Goal: Transaction & Acquisition: Purchase product/service

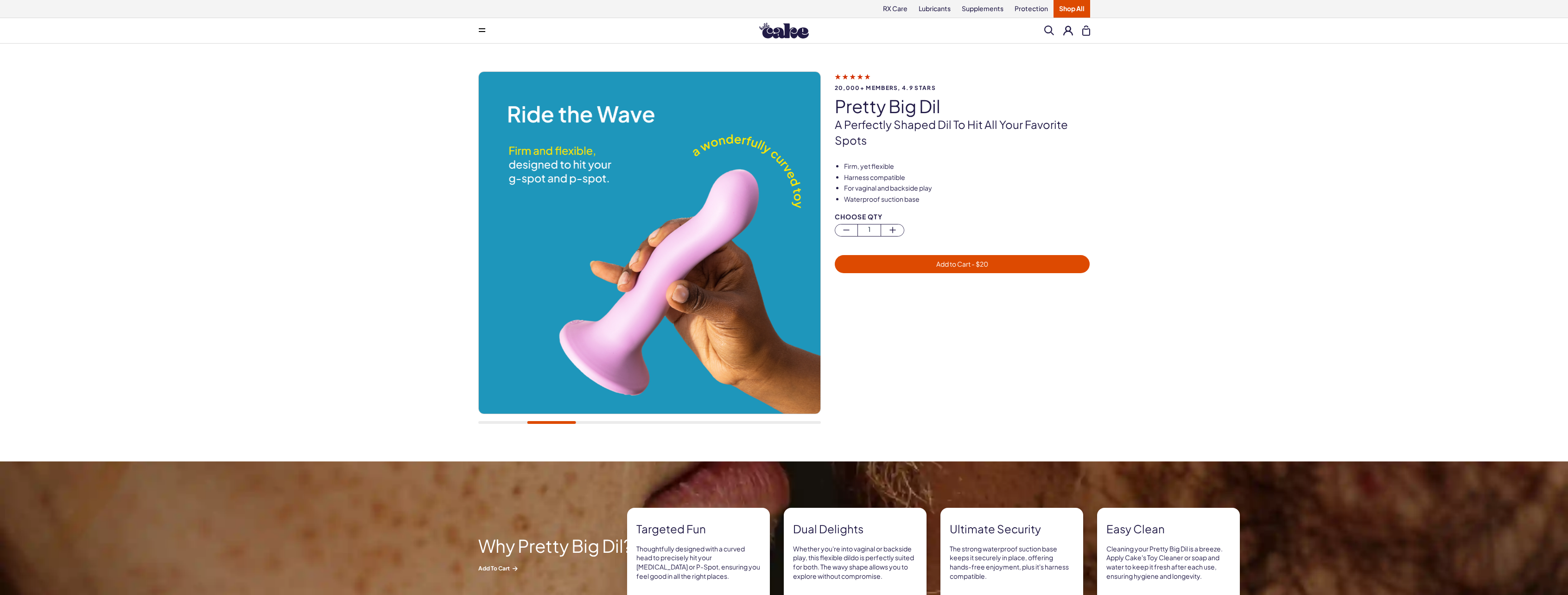
click at [785, 243] on img at bounding box center [648, 242] width 341 height 341
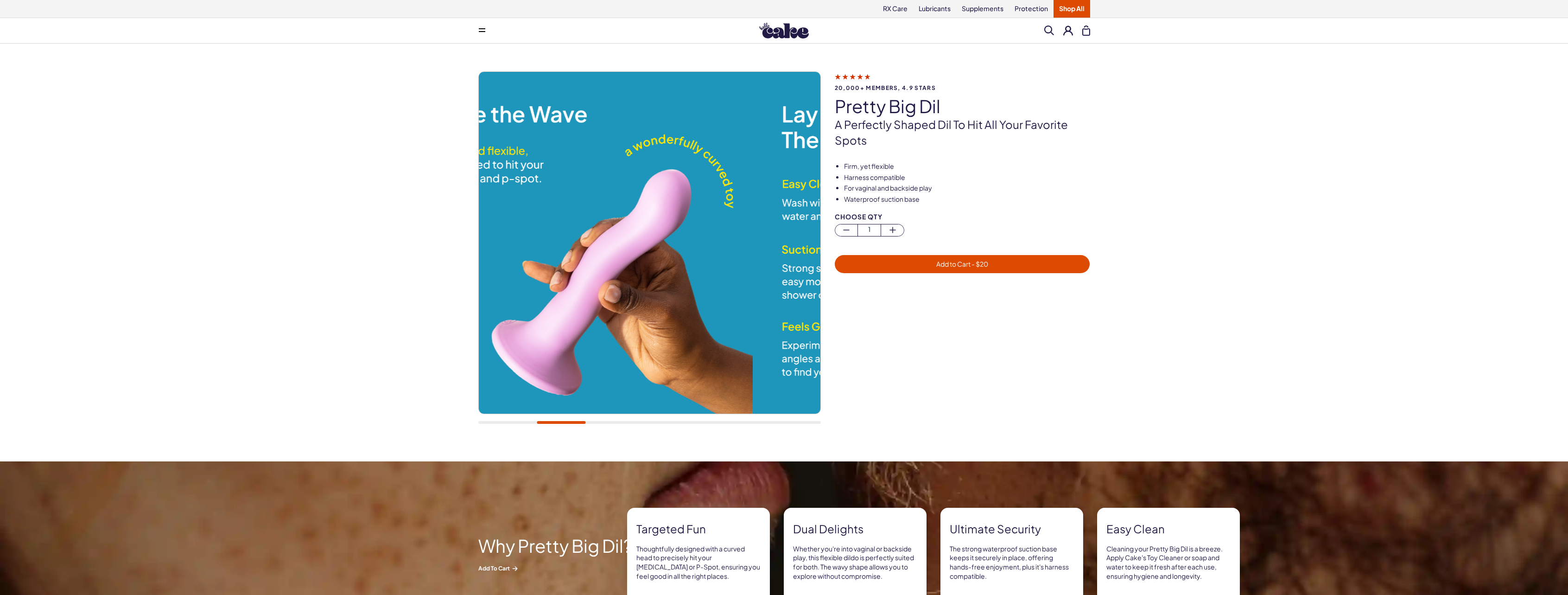
click at [559, 252] on img at bounding box center [581, 242] width 341 height 341
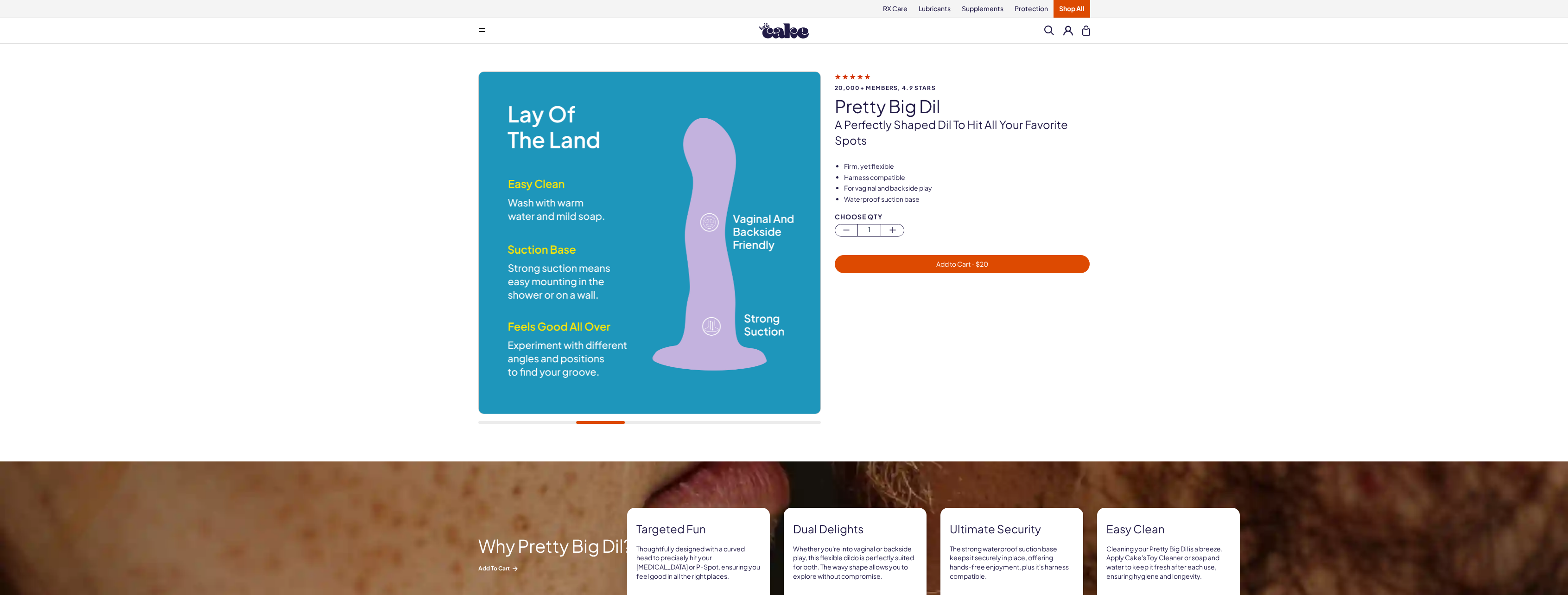
click at [574, 250] on img at bounding box center [648, 242] width 341 height 341
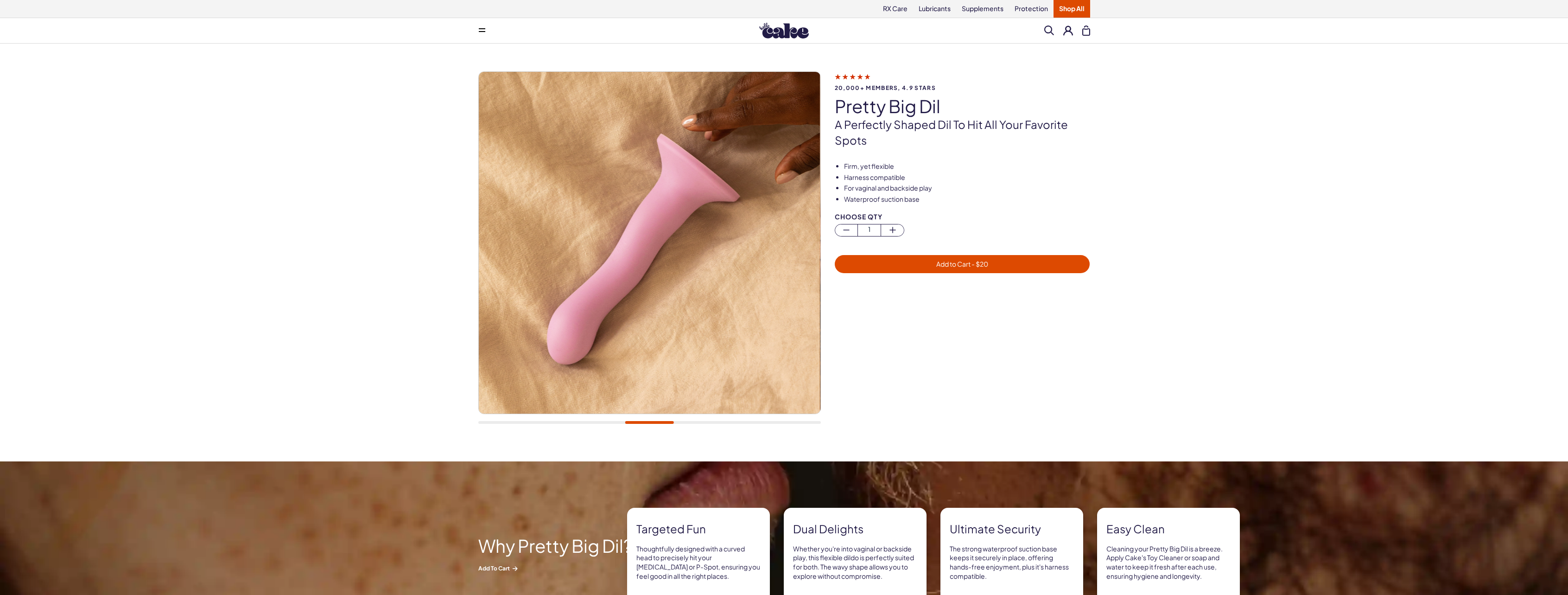
click at [534, 251] on img at bounding box center [649, 242] width 341 height 341
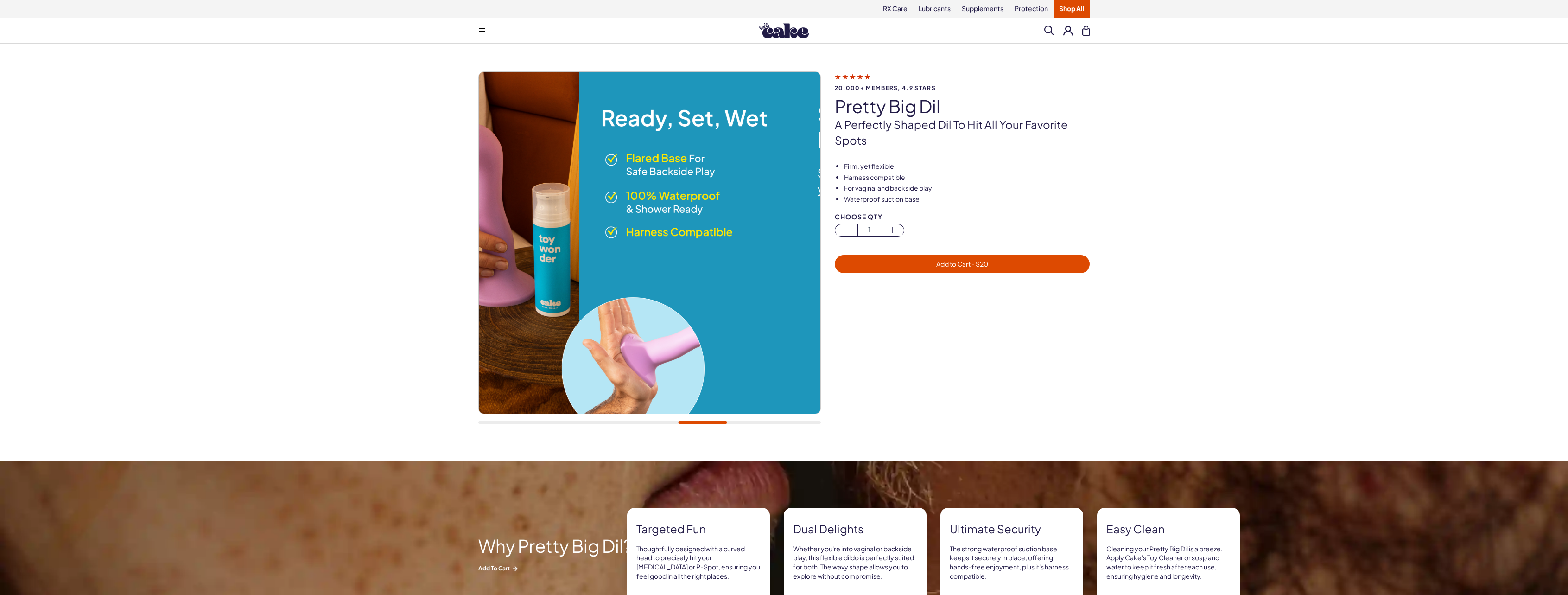
click at [534, 259] on img at bounding box center [619, 242] width 341 height 341
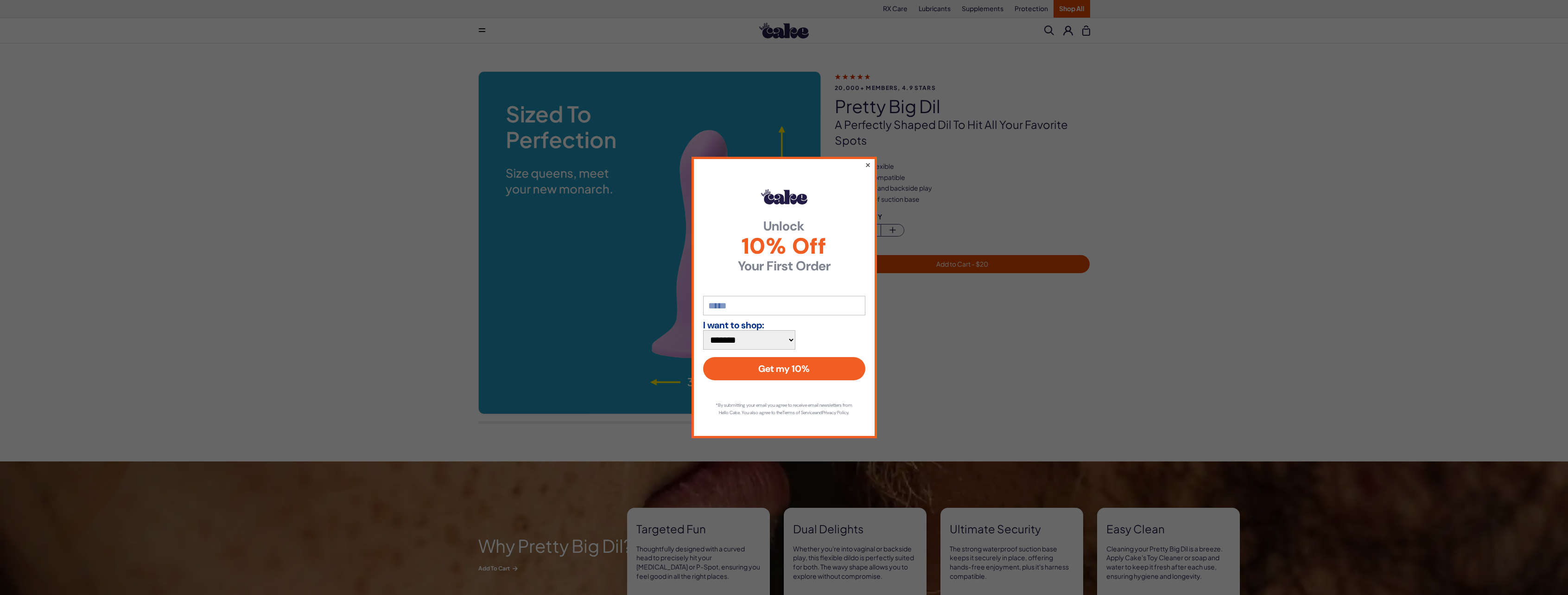
click at [865, 170] on button "×" at bounding box center [867, 164] width 6 height 11
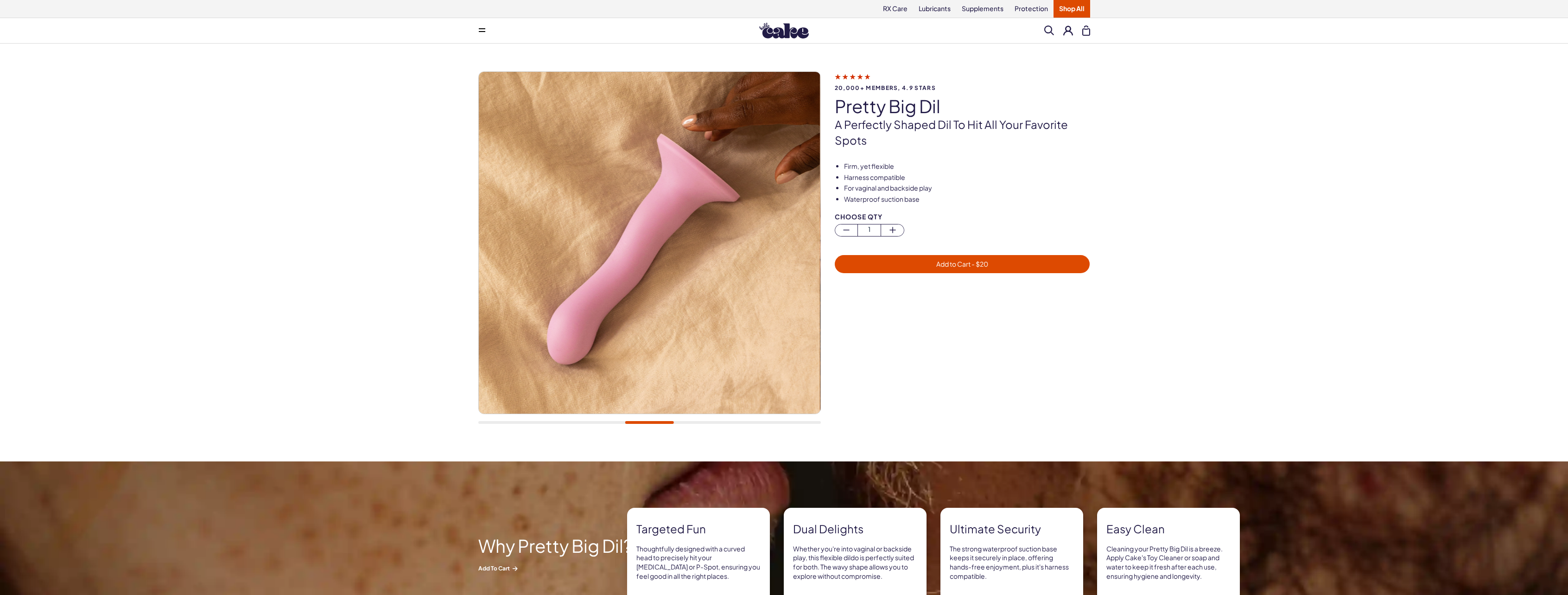
click at [1066, 12] on link "Shop All" at bounding box center [1072, 8] width 37 height 17
